Goal: Task Accomplishment & Management: Manage account settings

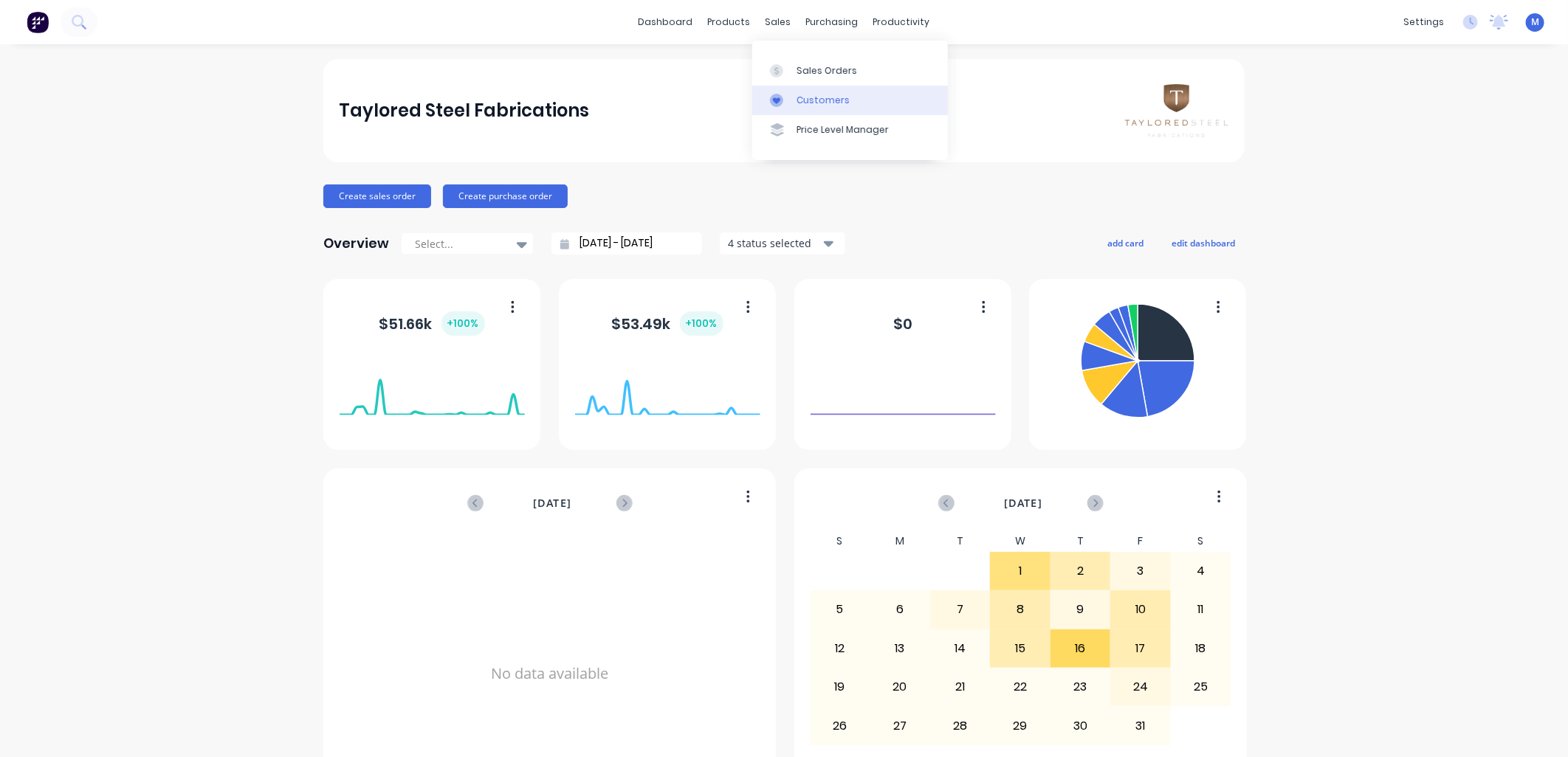
click at [797, 101] on div "Customers" at bounding box center [823, 101] width 53 height 14
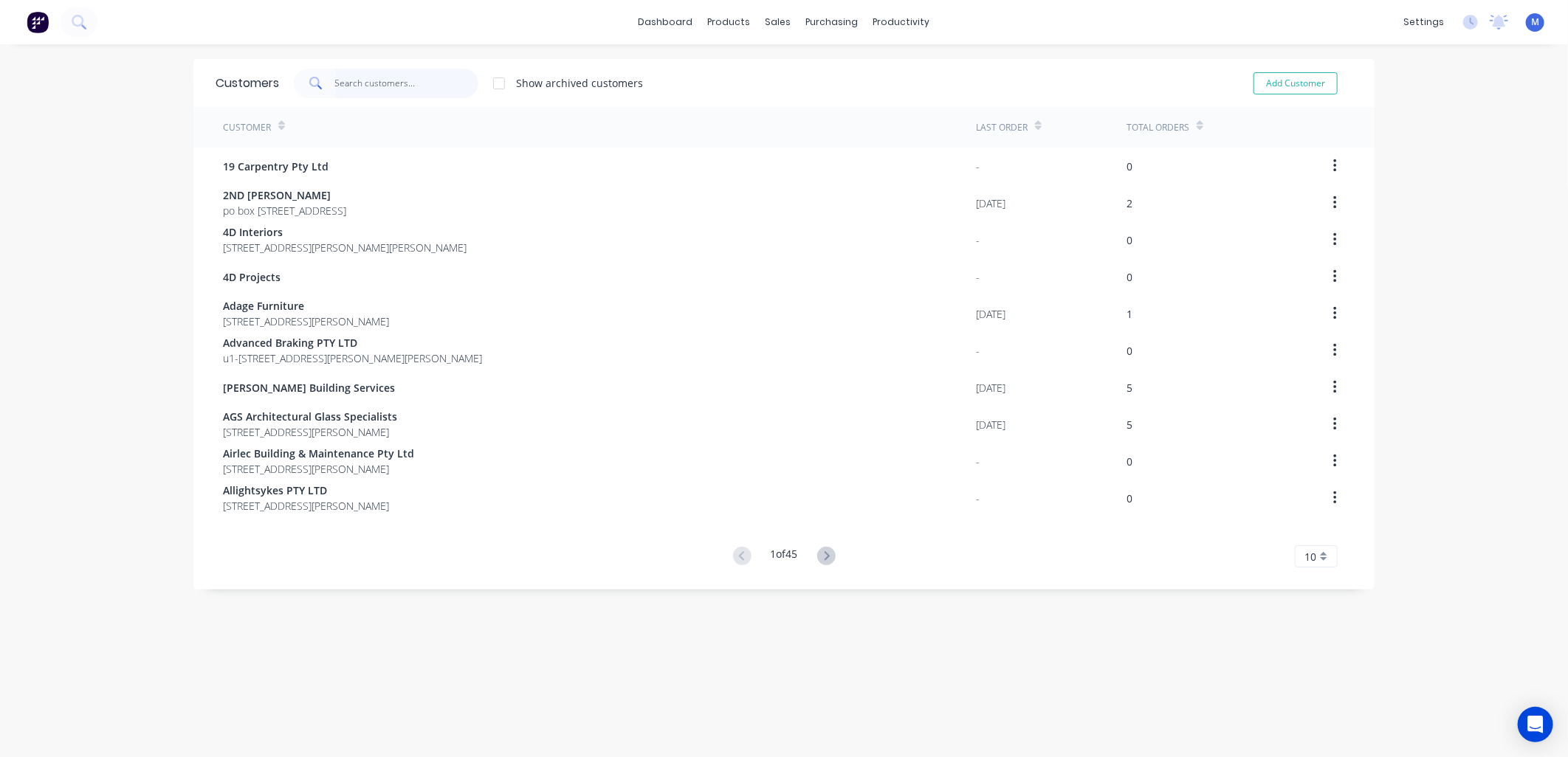
click at [392, 86] on input "text" at bounding box center [407, 83] width 144 height 30
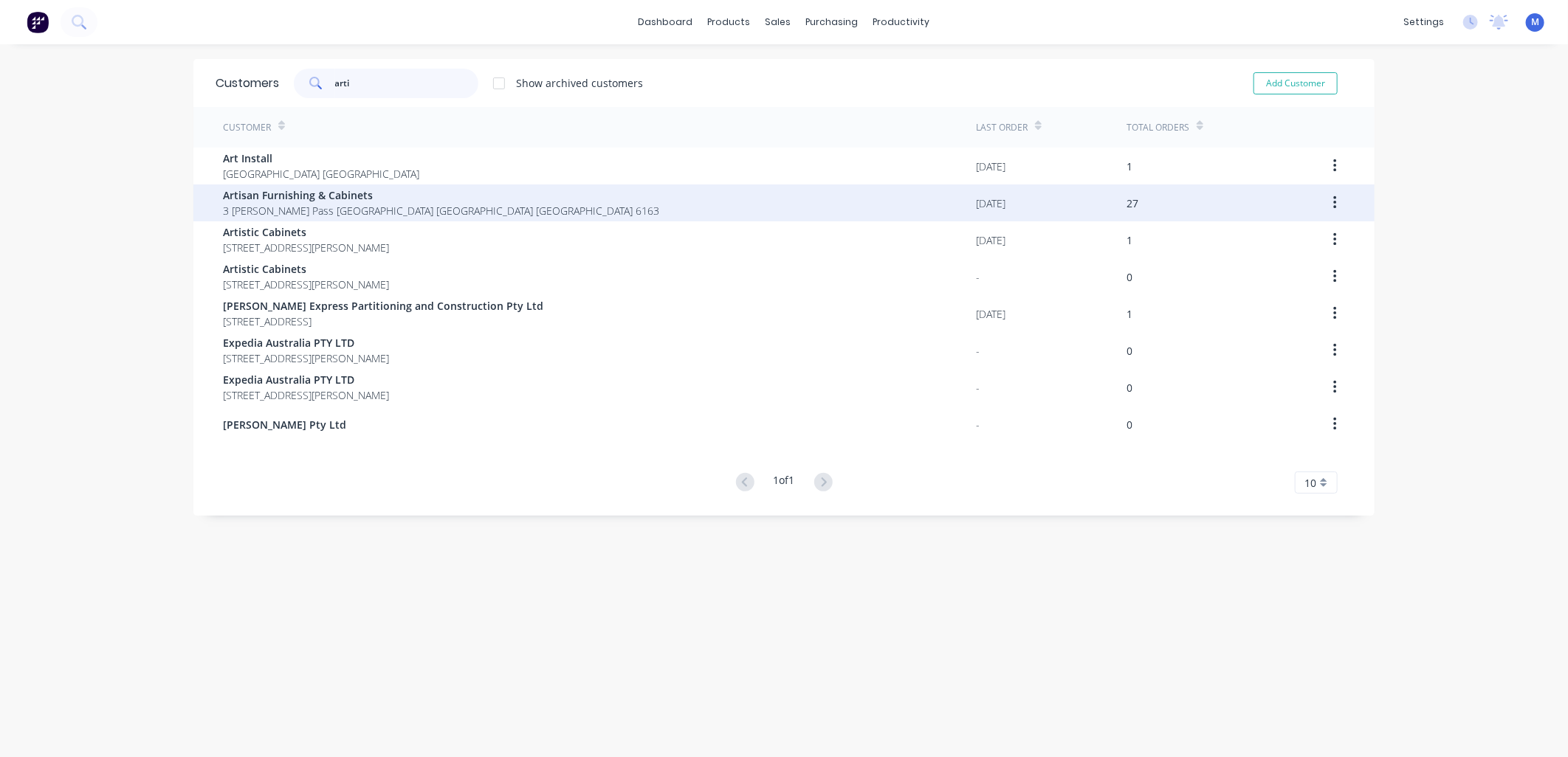
type input "arti"
click at [291, 194] on span "Artisan Furnishing & Cabinets" at bounding box center [441, 195] width 436 height 15
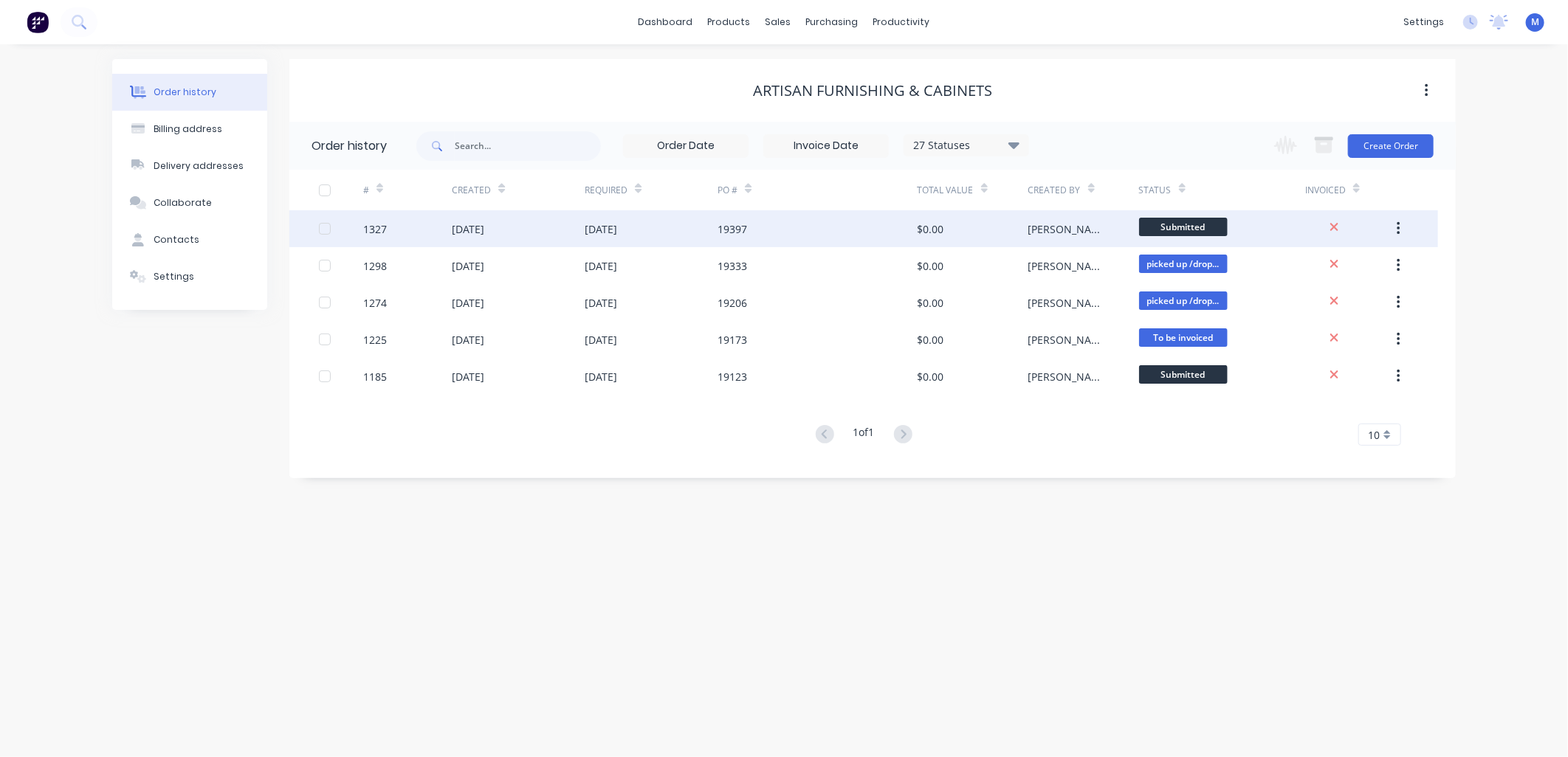
click at [617, 226] on div "[DATE]" at bounding box center [601, 229] width 32 height 15
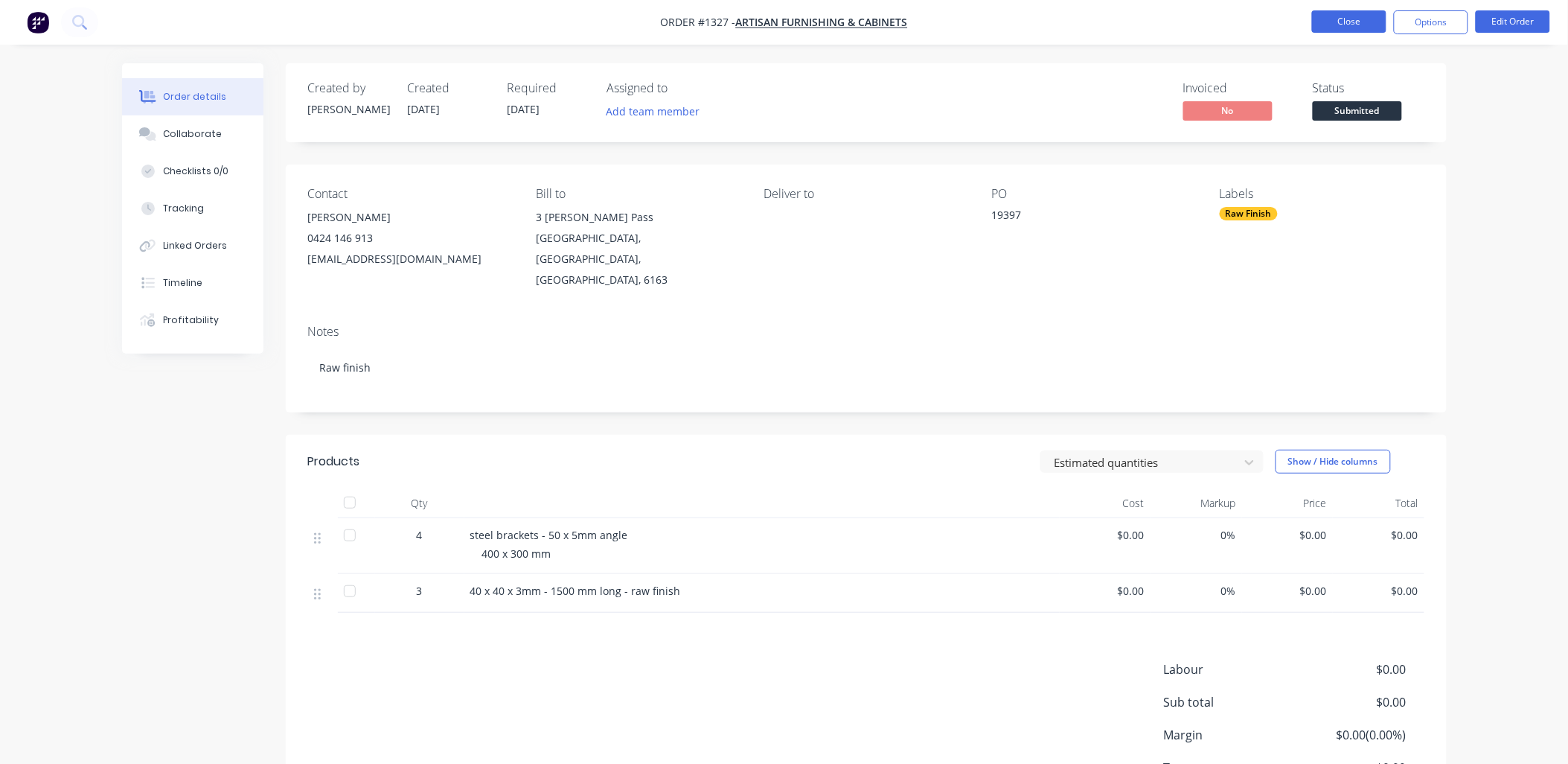
click at [1321, 24] on button "Close" at bounding box center [1349, 22] width 74 height 22
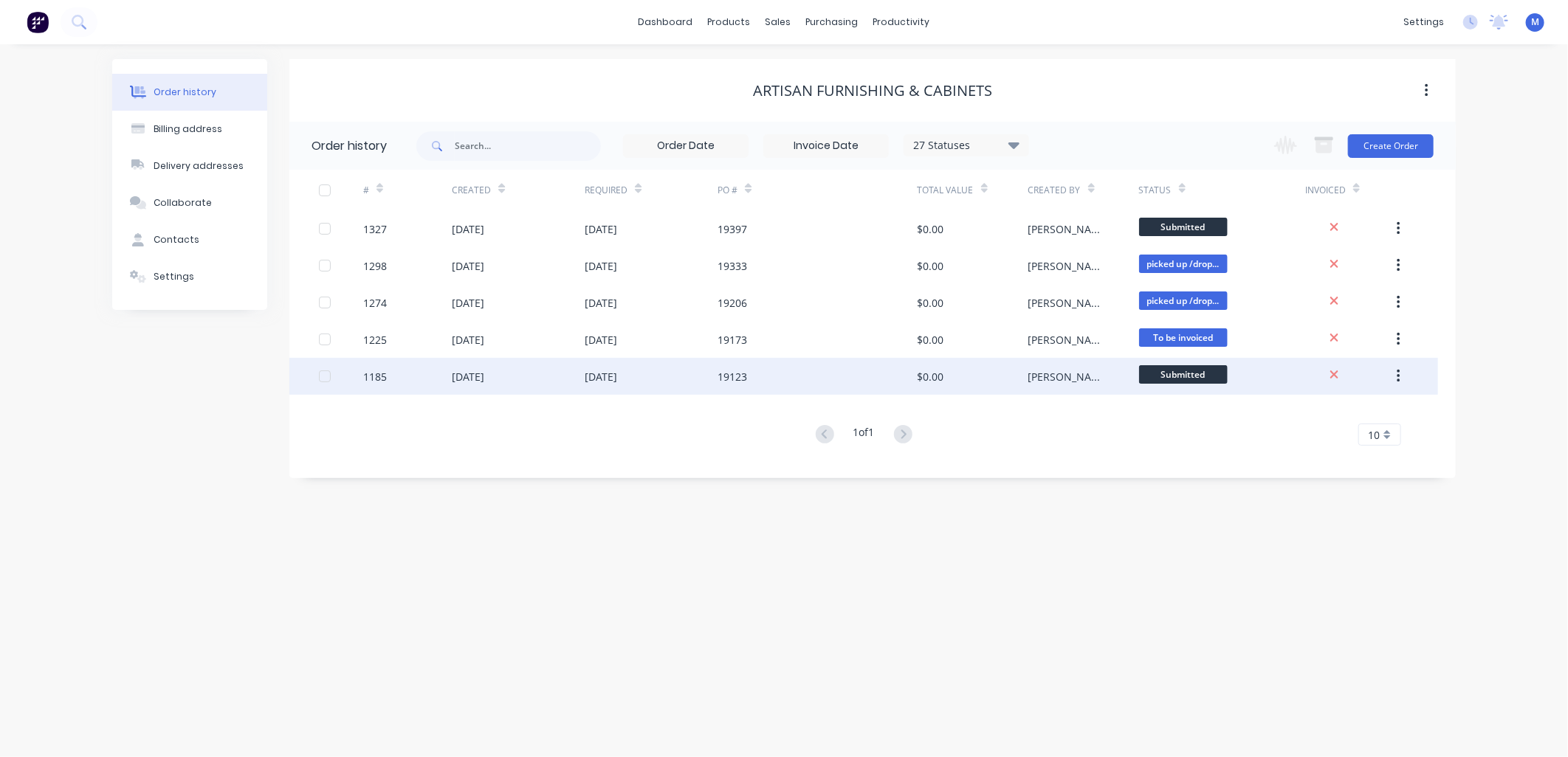
click at [955, 372] on div "$0.00" at bounding box center [973, 376] width 111 height 37
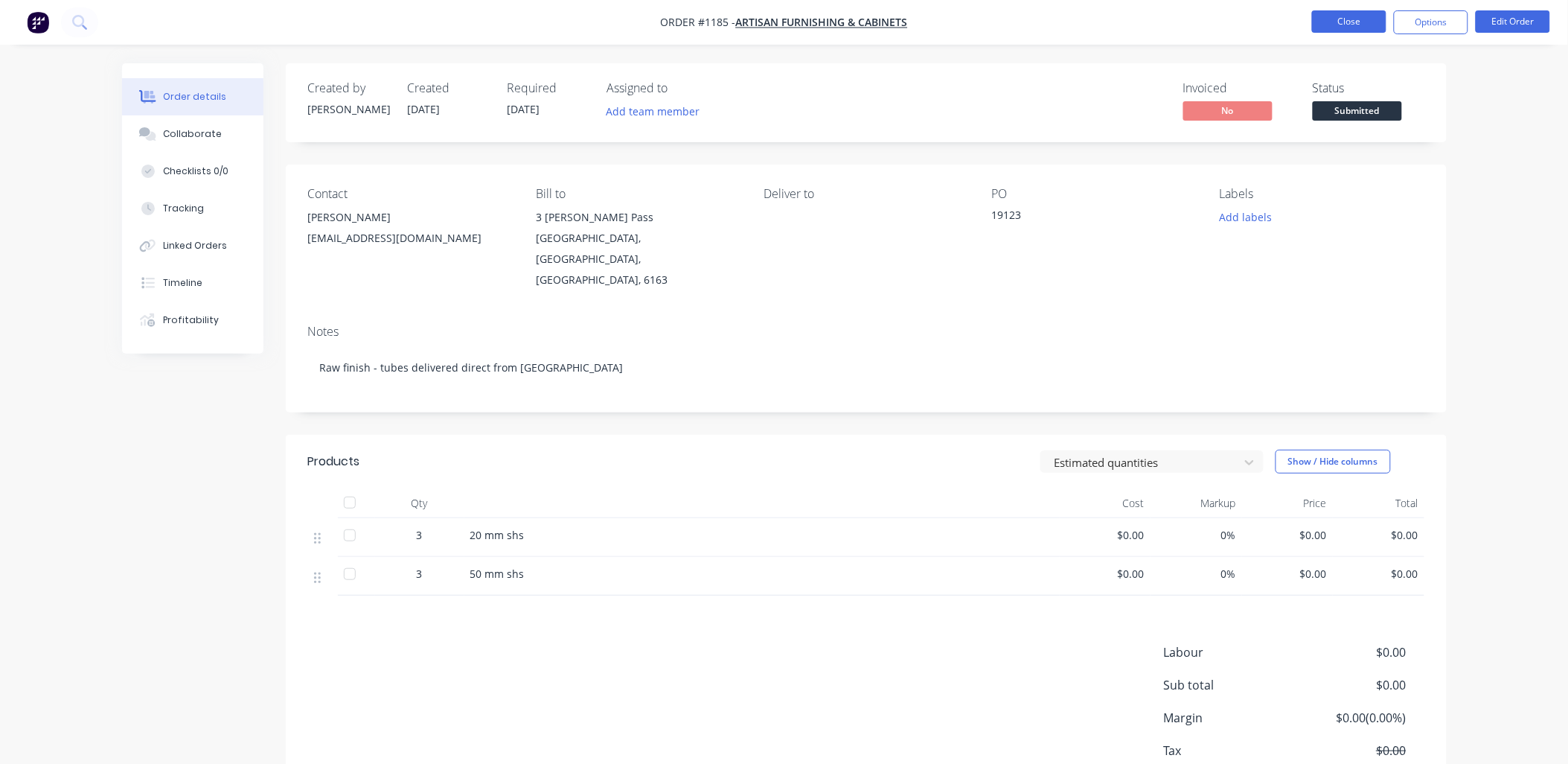
click at [1336, 18] on button "Close" at bounding box center [1349, 22] width 74 height 22
